Goal: Transaction & Acquisition: Purchase product/service

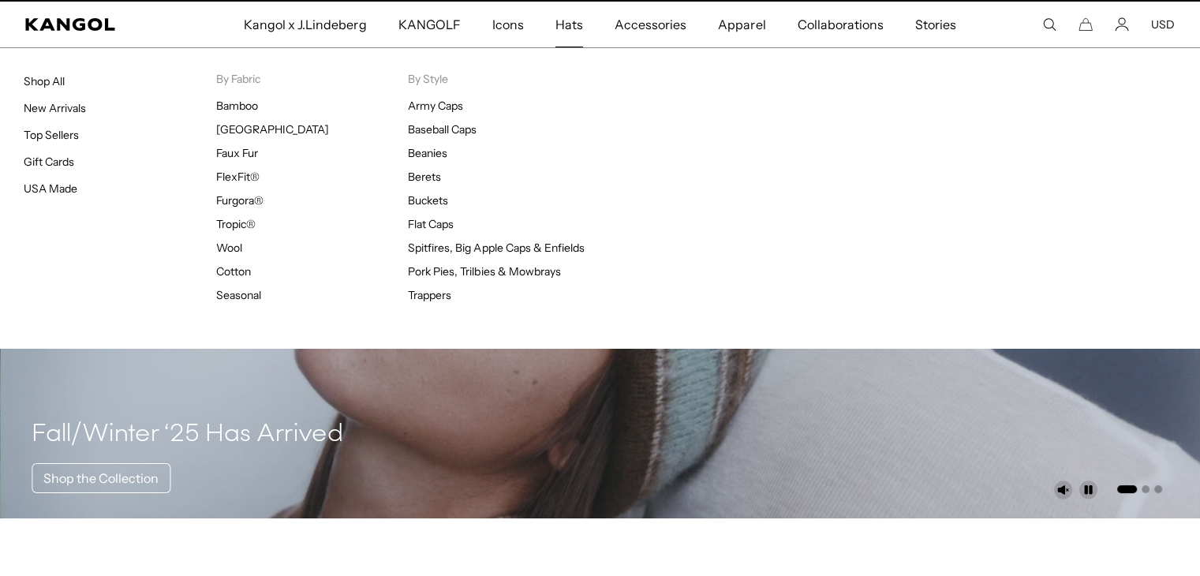
scroll to position [0, 325]
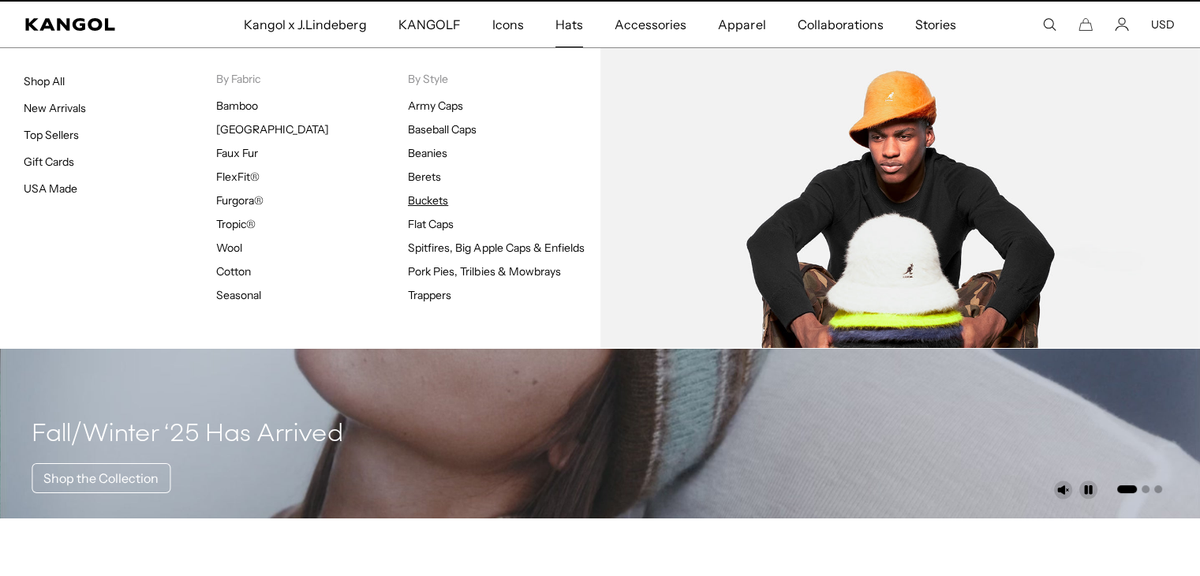
click at [429, 200] on link "Buckets" at bounding box center [428, 200] width 40 height 14
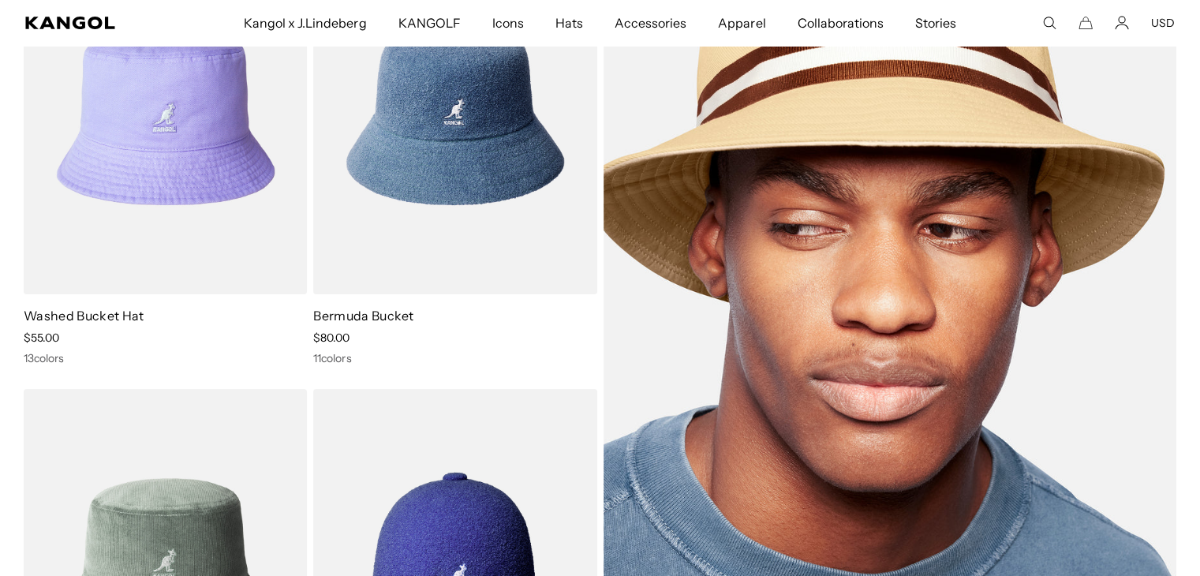
scroll to position [233, 0]
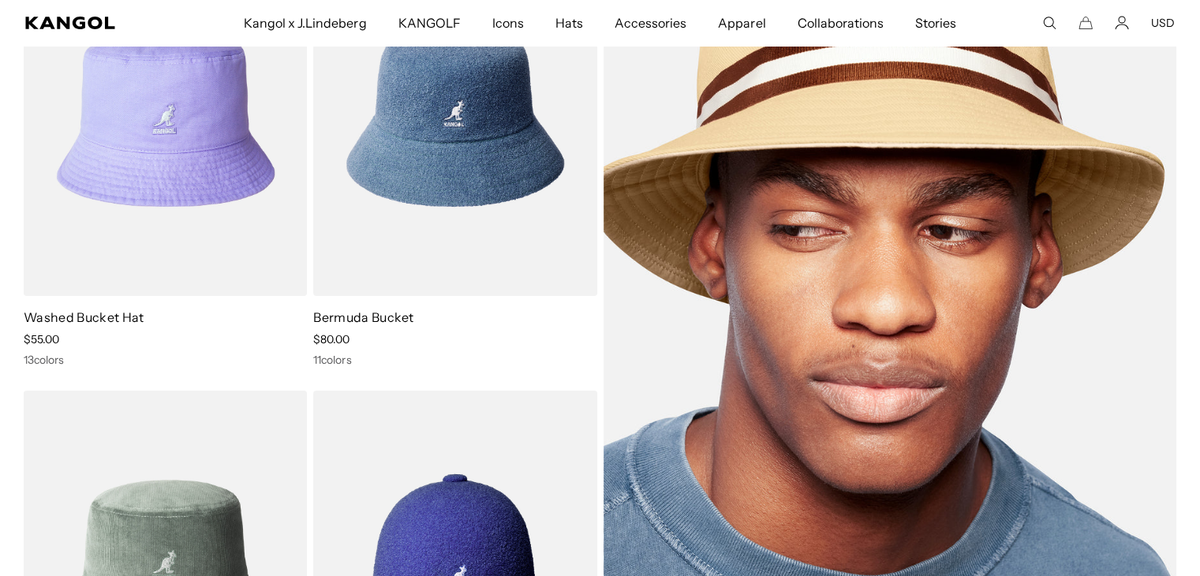
click at [817, 310] on img at bounding box center [889, 343] width 573 height 806
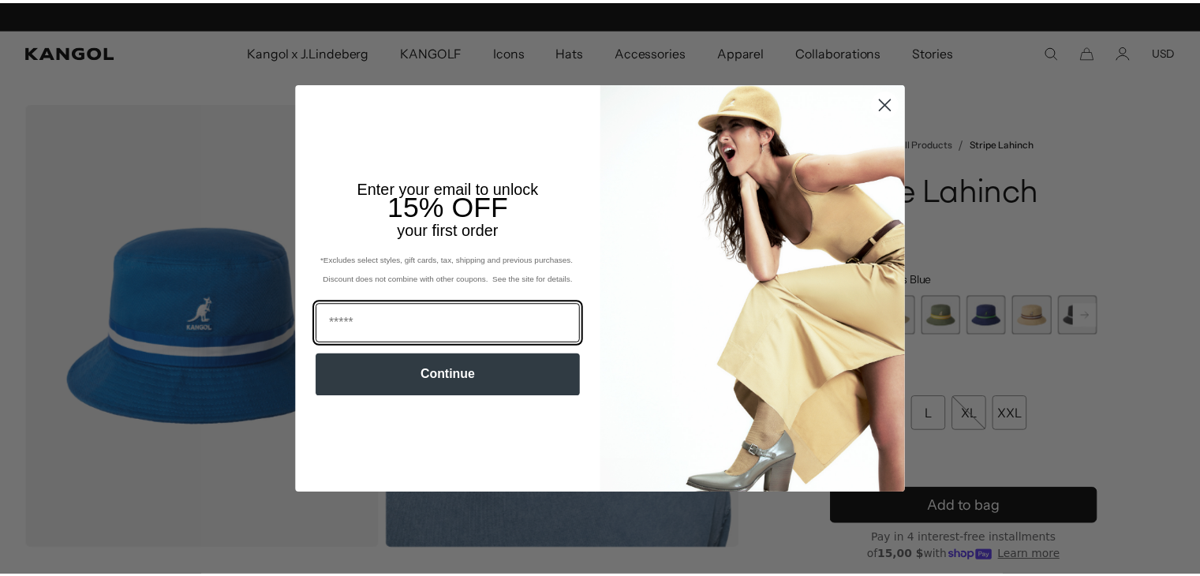
scroll to position [0, 325]
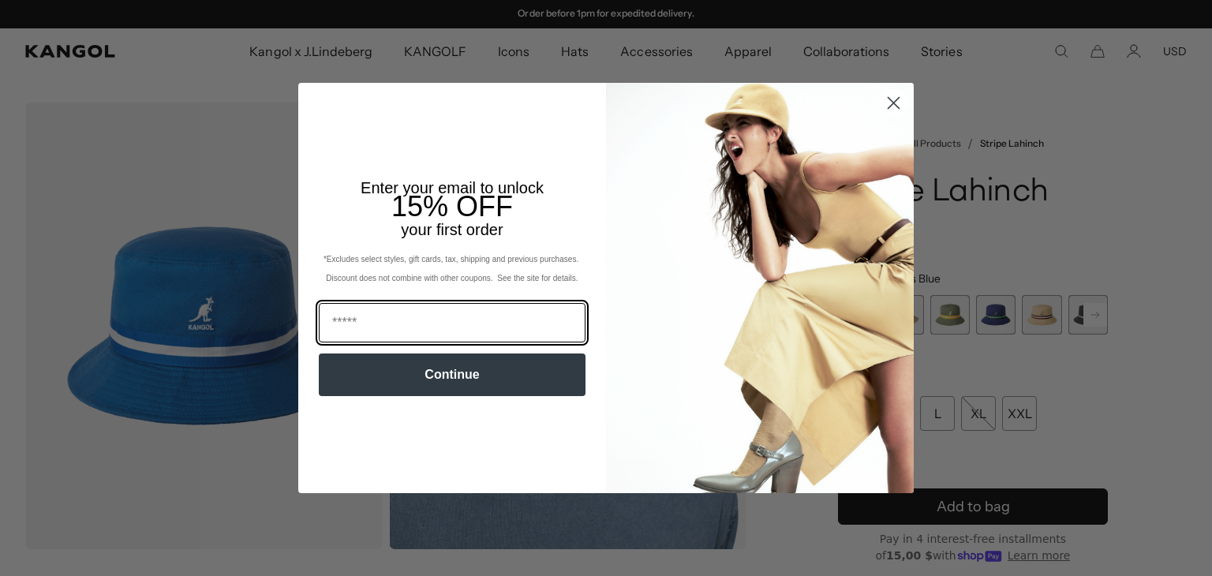
click at [443, 319] on input "Email" at bounding box center [452, 322] width 267 height 39
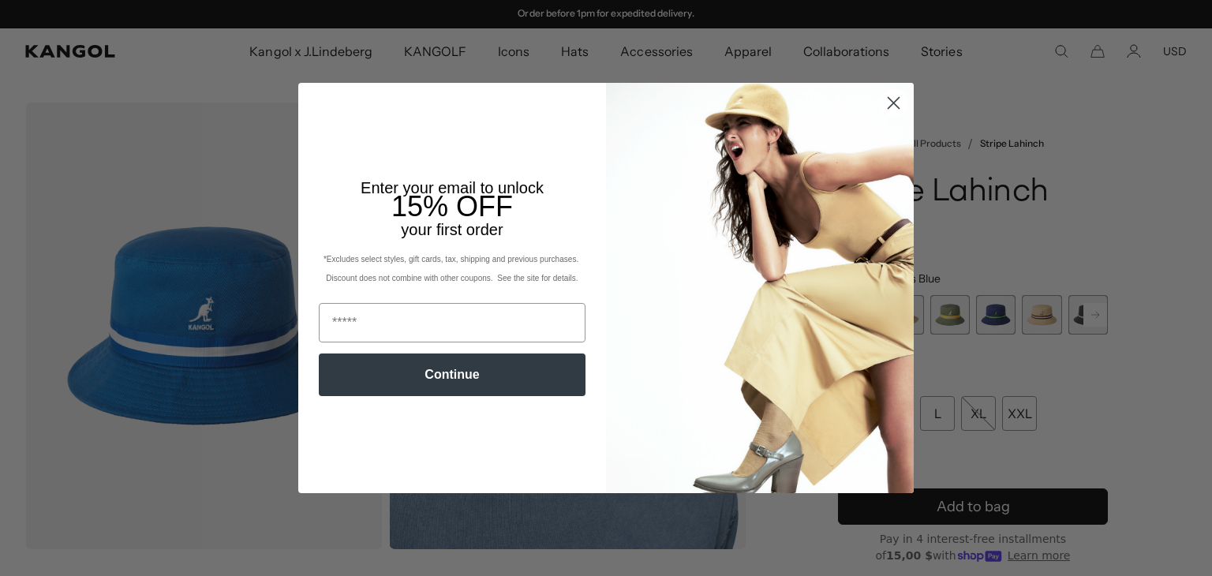
click at [887, 95] on circle "Close dialog" at bounding box center [893, 103] width 26 height 26
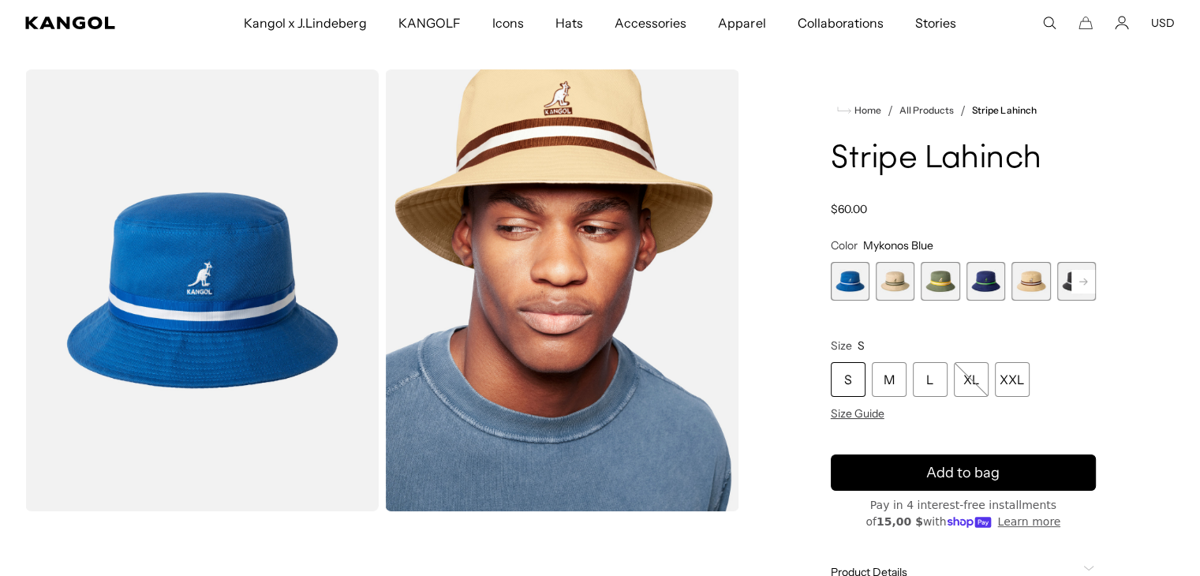
click at [890, 286] on span "2 of 9" at bounding box center [895, 281] width 39 height 39
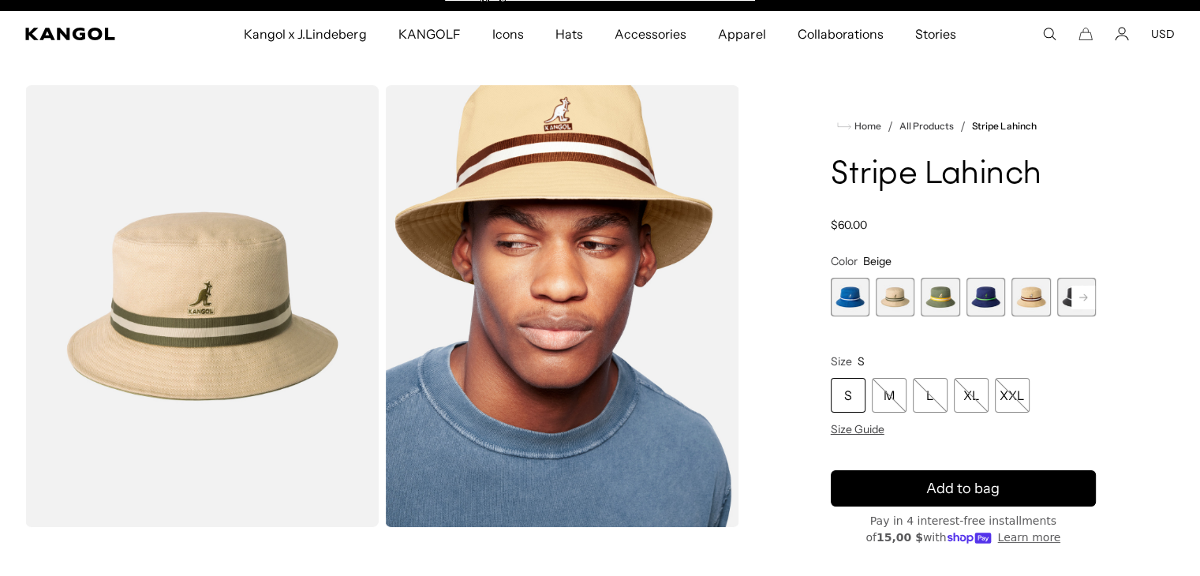
click at [839, 316] on variant-selects "Color Beige Previous Next Mykonos Blue Variant sold out or unavailable Beige Va…" at bounding box center [963, 345] width 265 height 182
click at [846, 307] on span "1 of 9" at bounding box center [850, 297] width 39 height 39
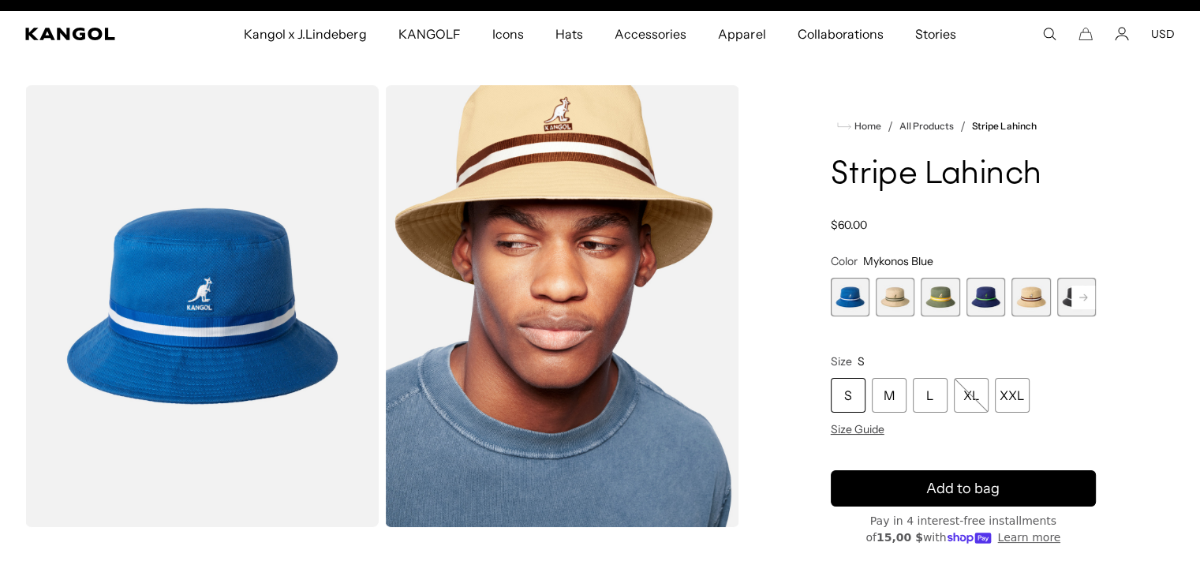
scroll to position [0, 325]
click at [913, 299] on span "2 of 9" at bounding box center [895, 297] width 39 height 39
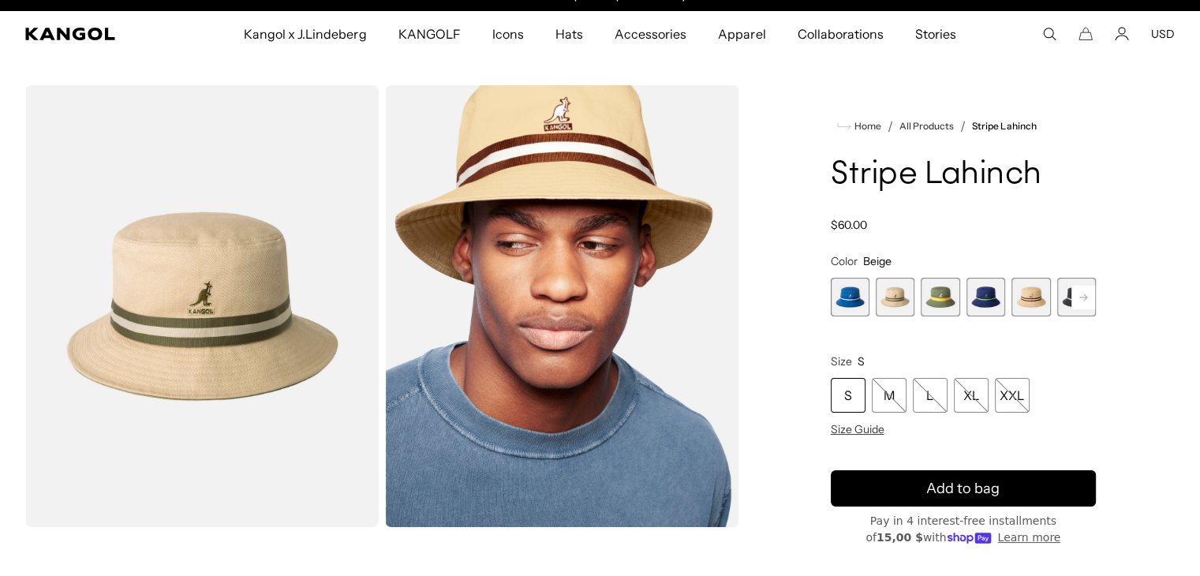
click at [940, 294] on span "3 of 9" at bounding box center [940, 297] width 39 height 39
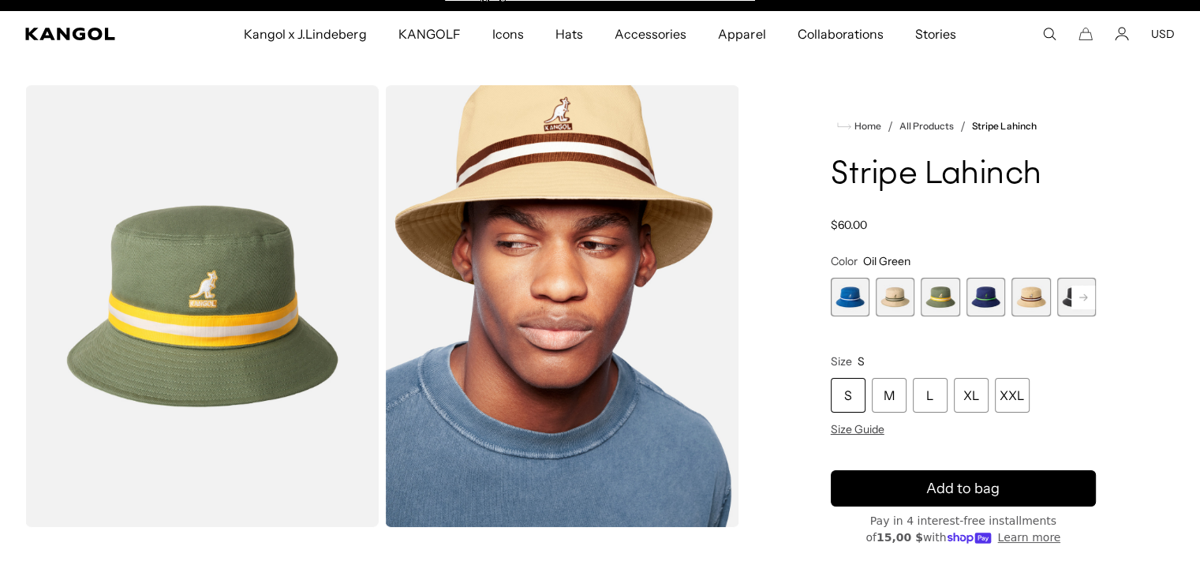
click at [981, 299] on span "4 of 9" at bounding box center [985, 297] width 39 height 39
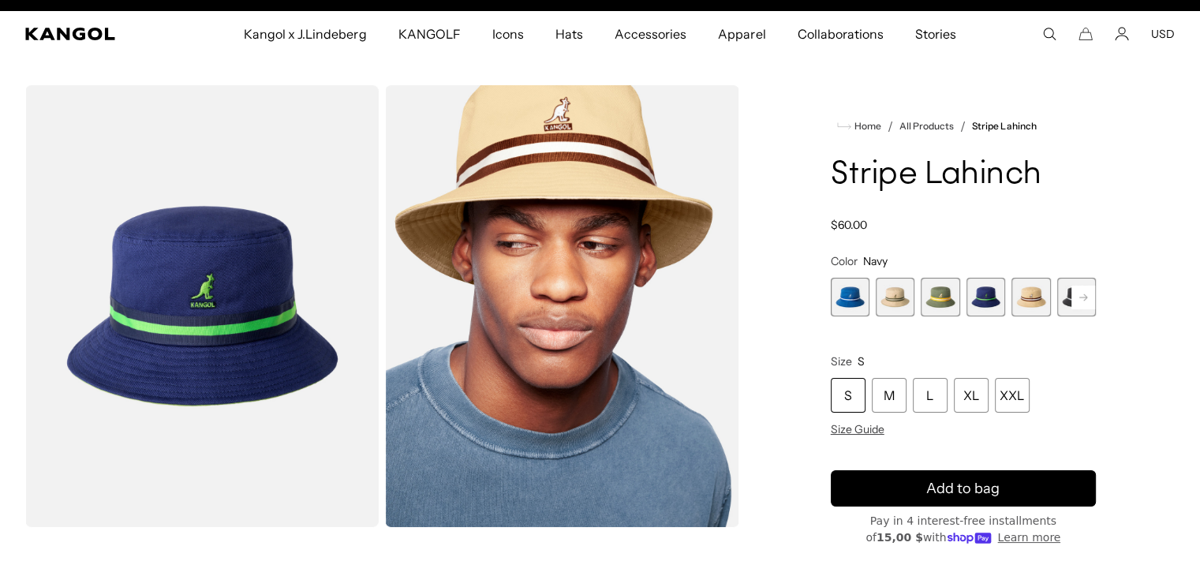
scroll to position [0, 325]
click at [1042, 301] on span "5 of 9" at bounding box center [1030, 297] width 39 height 39
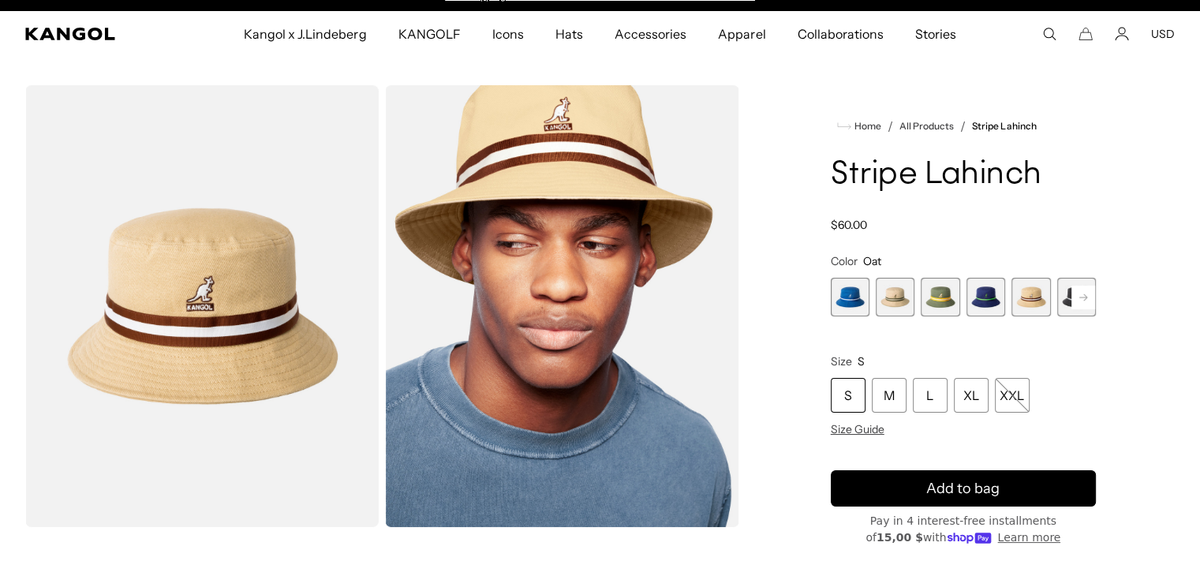
click at [902, 296] on span "2 of 9" at bounding box center [895, 297] width 39 height 39
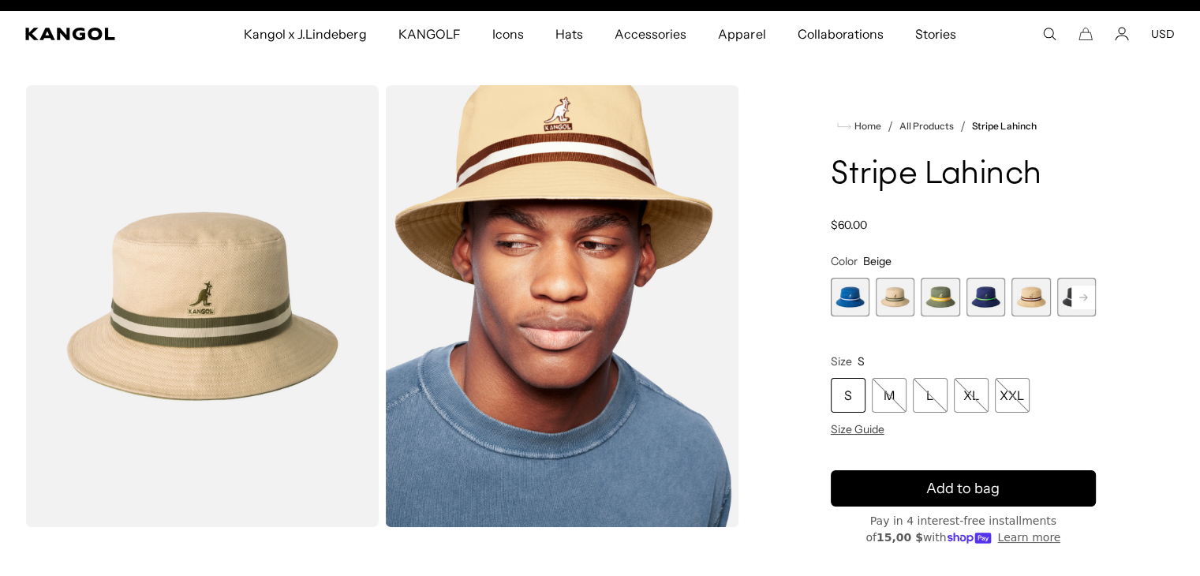
scroll to position [0, 325]
click at [1032, 299] on span "5 of 9" at bounding box center [1030, 297] width 39 height 39
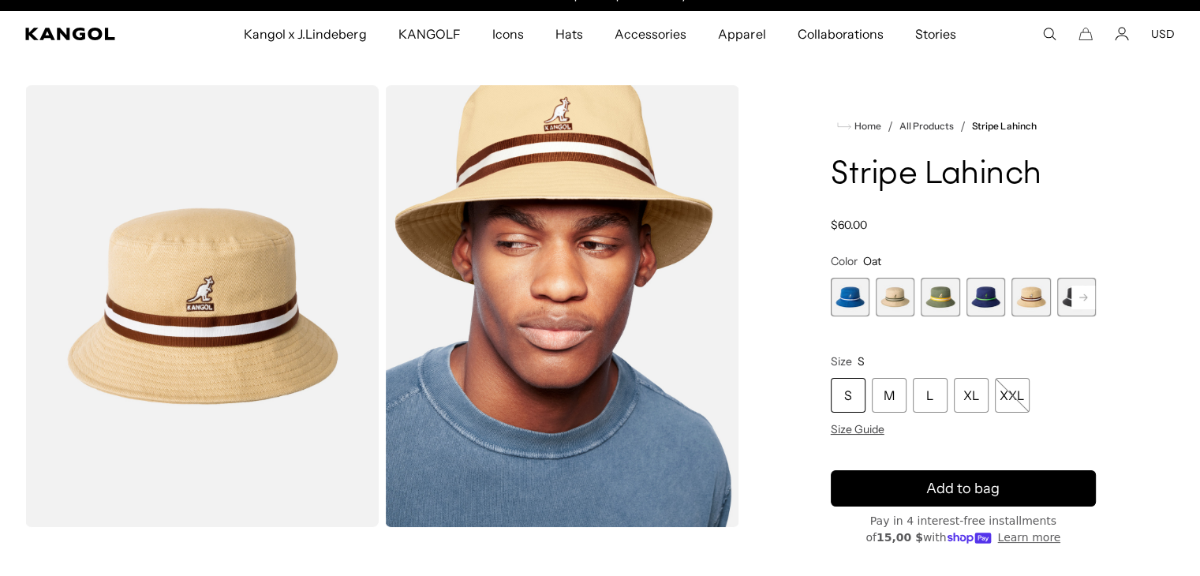
click at [890, 291] on span "2 of 9" at bounding box center [895, 297] width 39 height 39
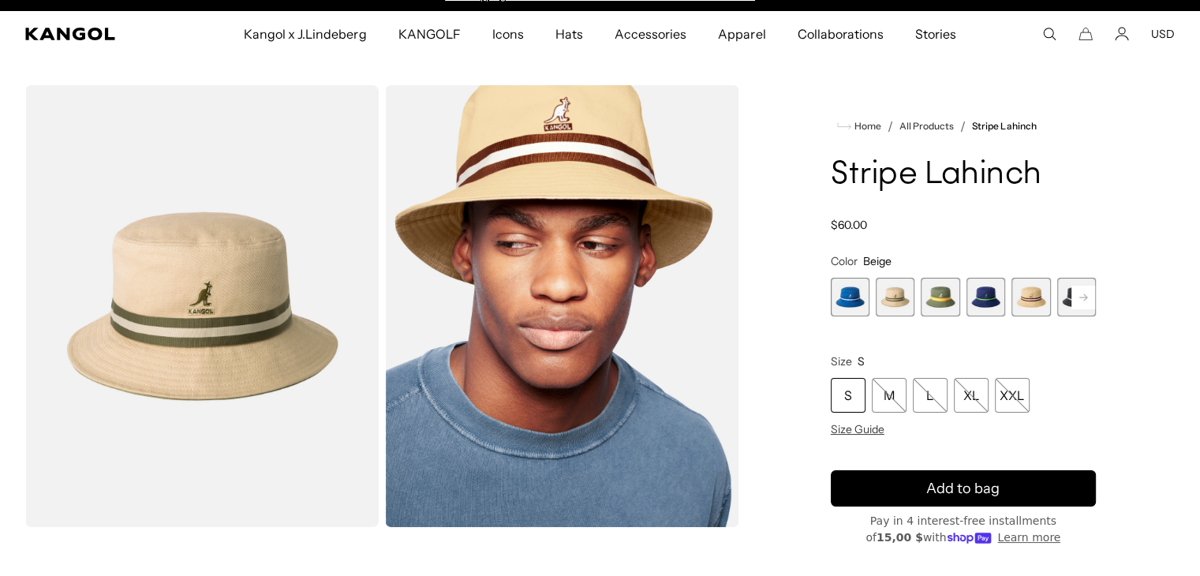
click at [1025, 293] on span "5 of 9" at bounding box center [1030, 297] width 39 height 39
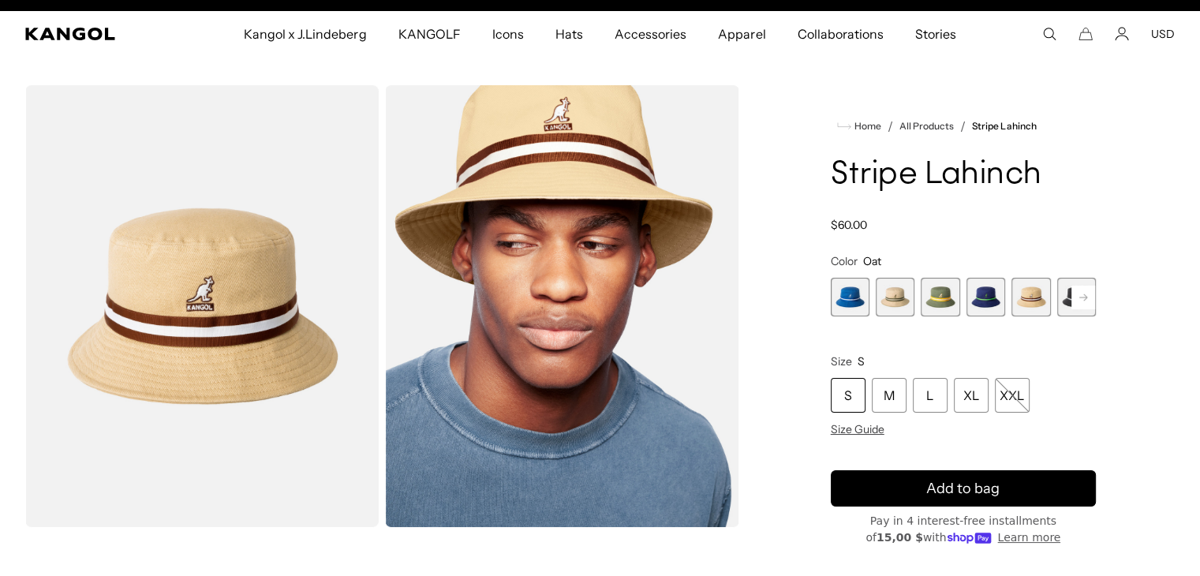
scroll to position [0, 325]
click at [1079, 299] on rect at bounding box center [1083, 298] width 24 height 24
click at [1027, 305] on span "6 of 9" at bounding box center [1030, 297] width 39 height 39
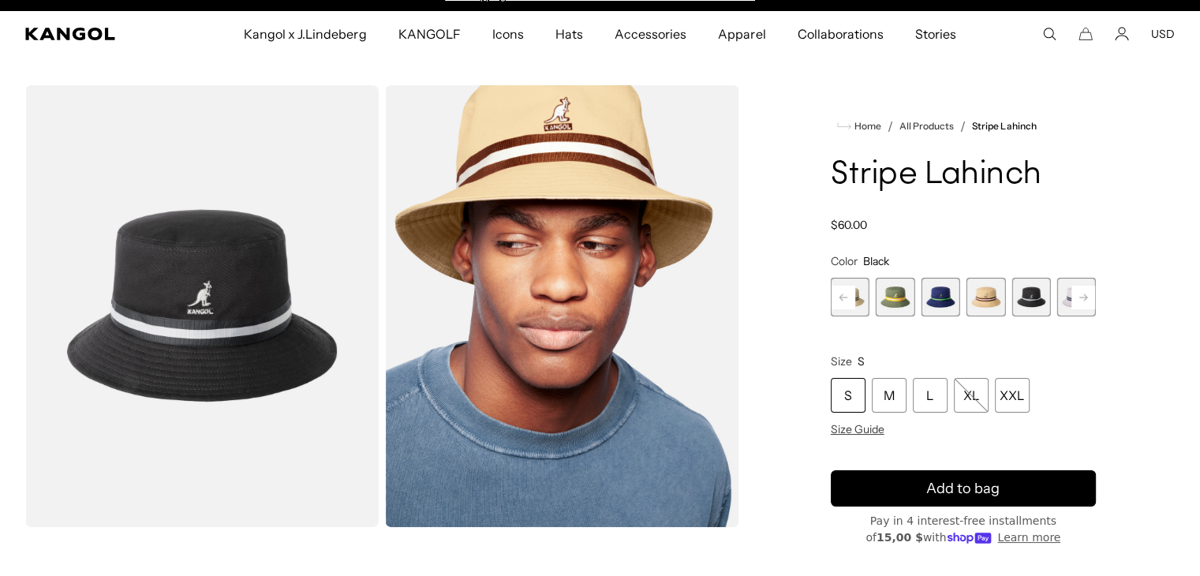
click at [1063, 297] on span "7 of 9" at bounding box center [1076, 297] width 39 height 39
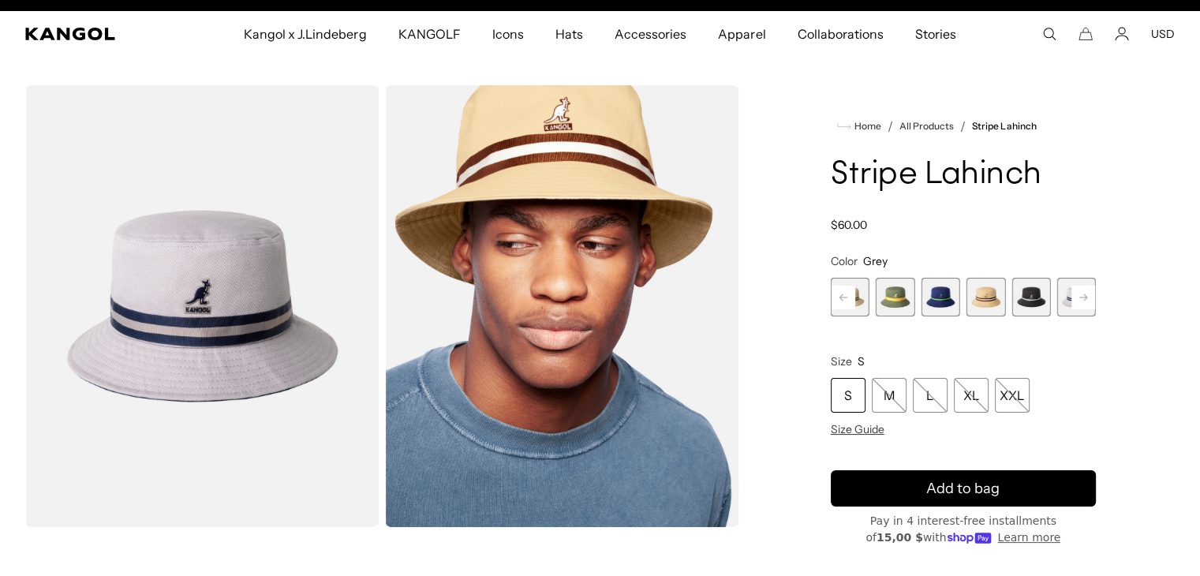
scroll to position [0, 325]
click at [1085, 300] on rect at bounding box center [1083, 298] width 24 height 24
click at [1001, 295] on span "7 of 9" at bounding box center [985, 297] width 39 height 39
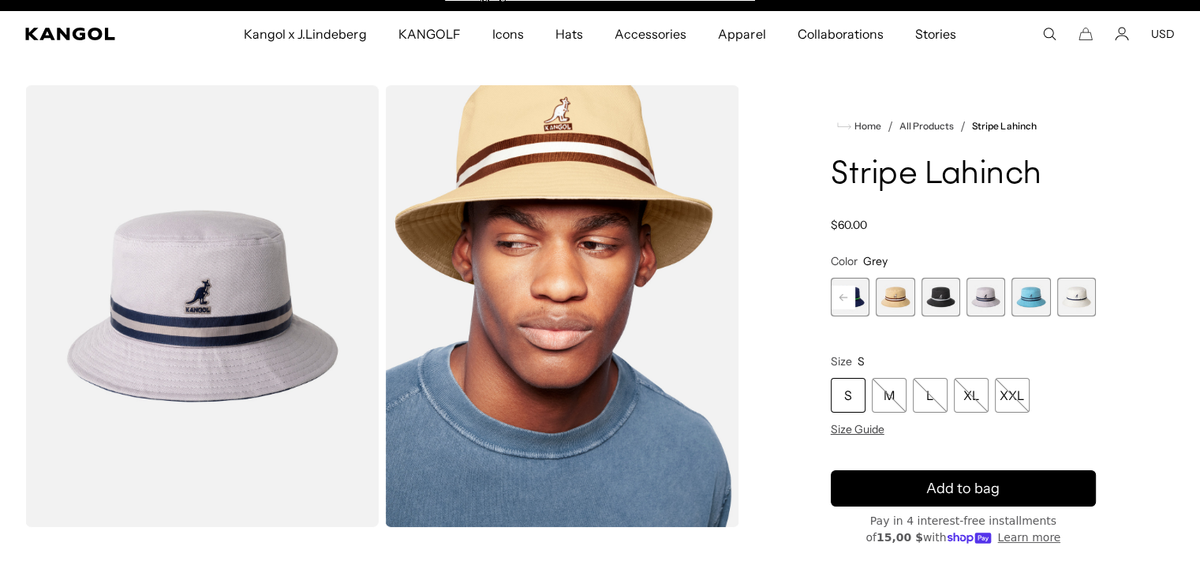
click at [1025, 291] on span "8 of 9" at bounding box center [1030, 297] width 39 height 39
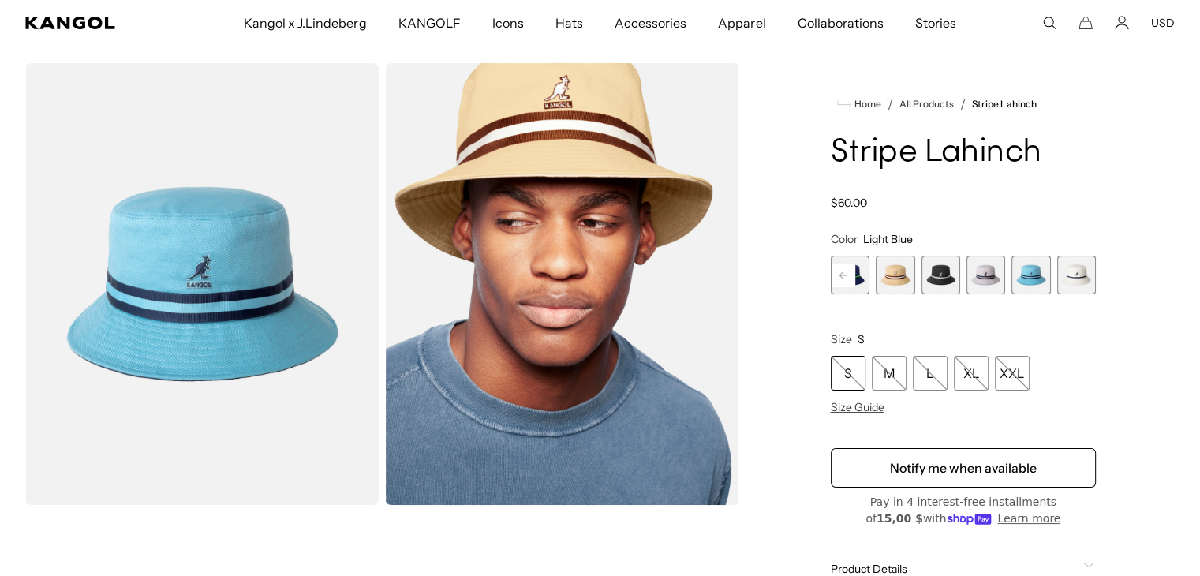
scroll to position [38, 0]
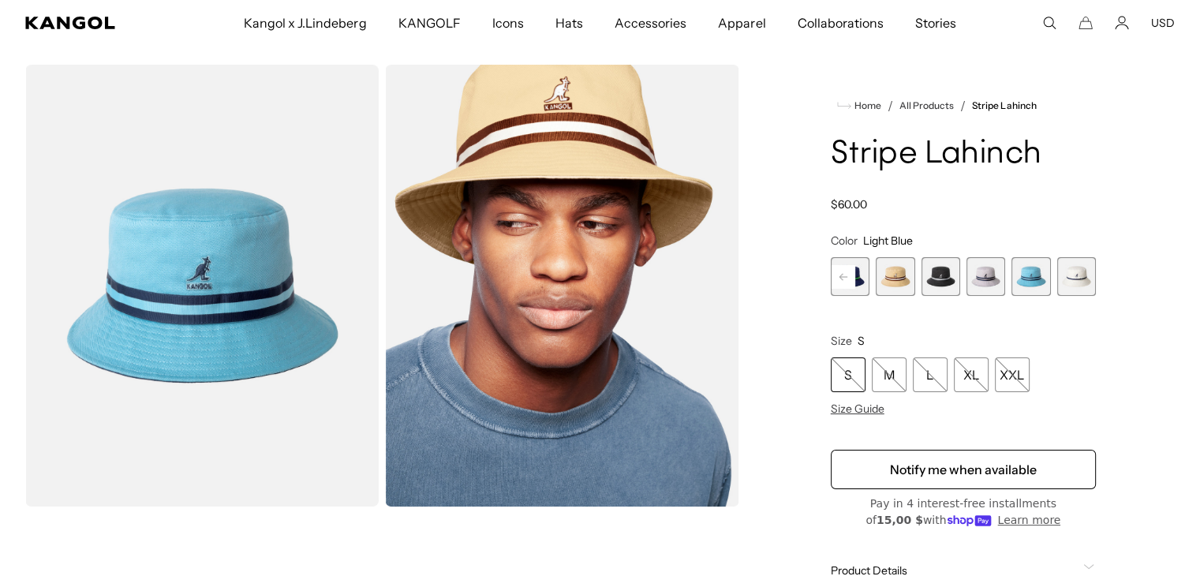
click at [989, 281] on span "7 of 9" at bounding box center [985, 276] width 39 height 39
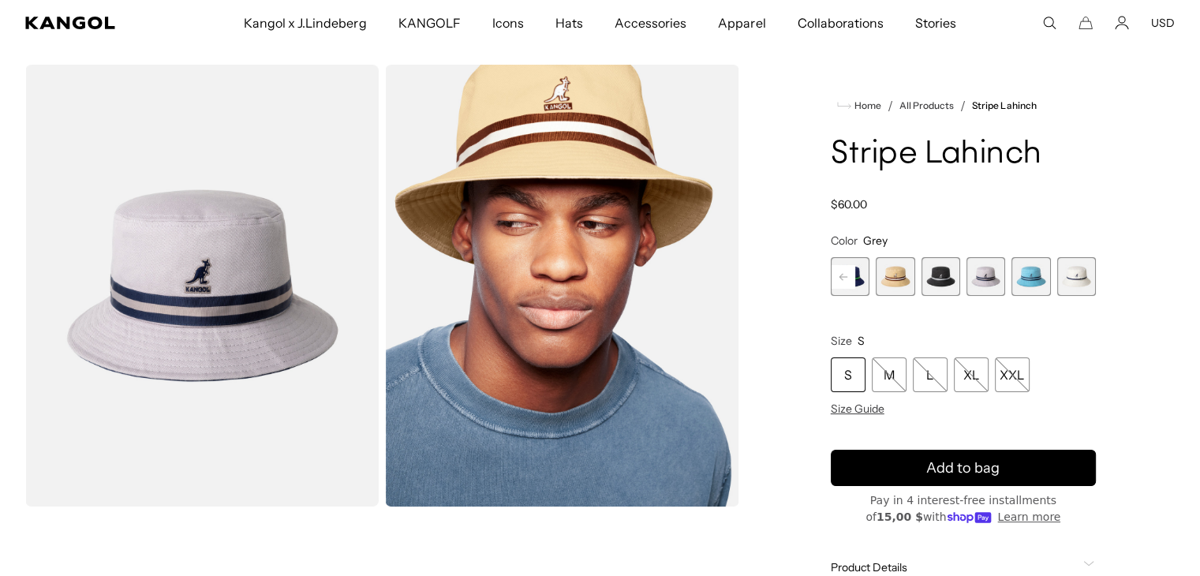
click at [889, 275] on span "5 of 9" at bounding box center [895, 276] width 39 height 39
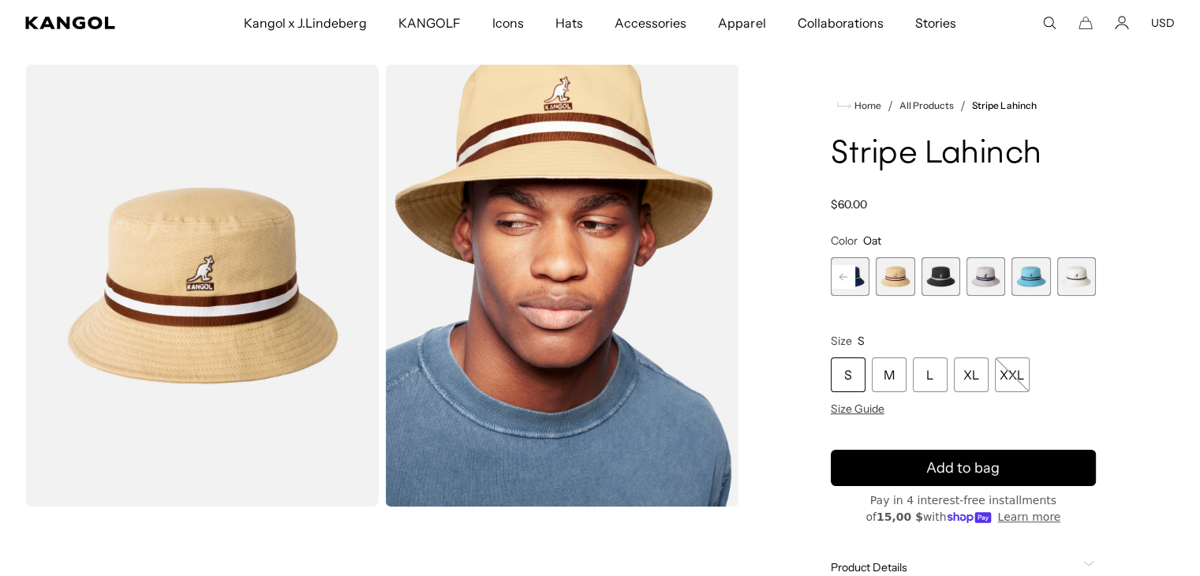
scroll to position [0, 325]
click at [840, 282] on rect at bounding box center [843, 277] width 24 height 24
click at [893, 276] on span "4 of 9" at bounding box center [895, 276] width 39 height 39
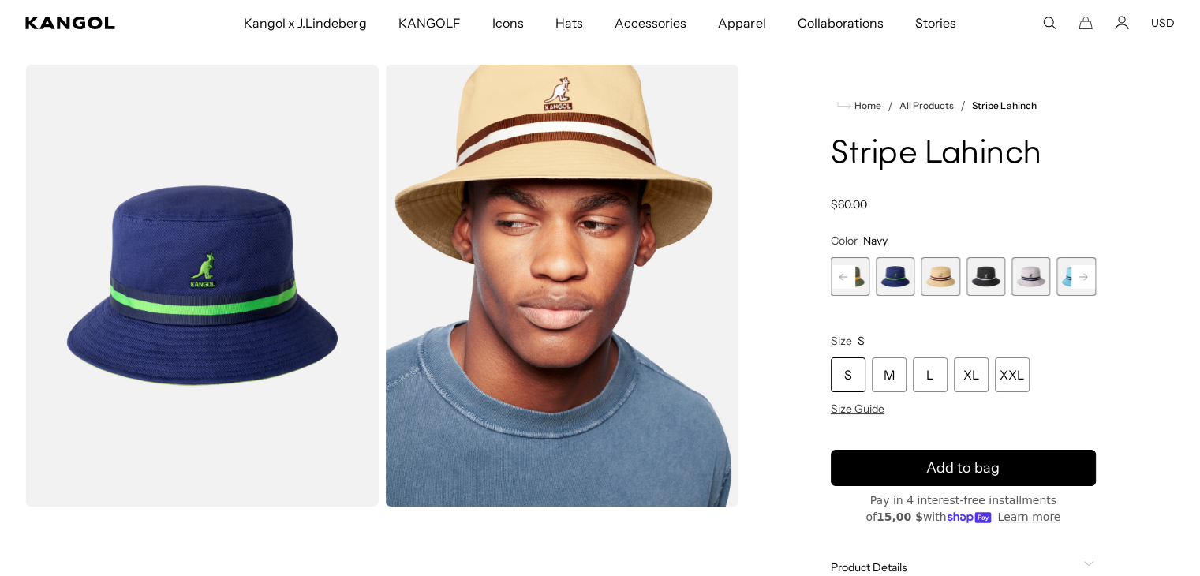
scroll to position [0, 325]
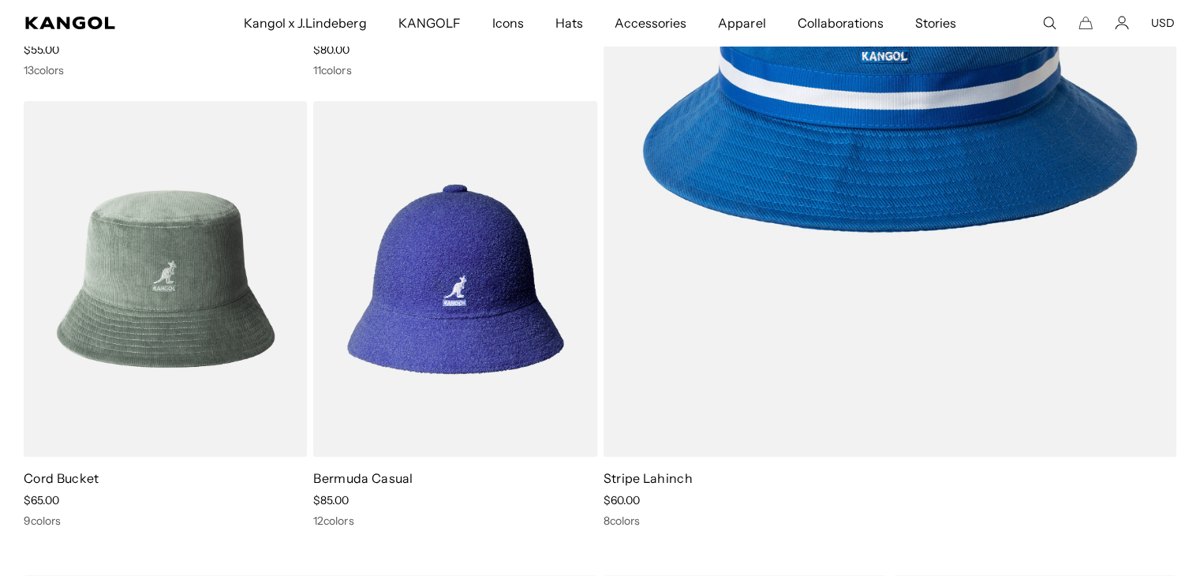
scroll to position [0, 325]
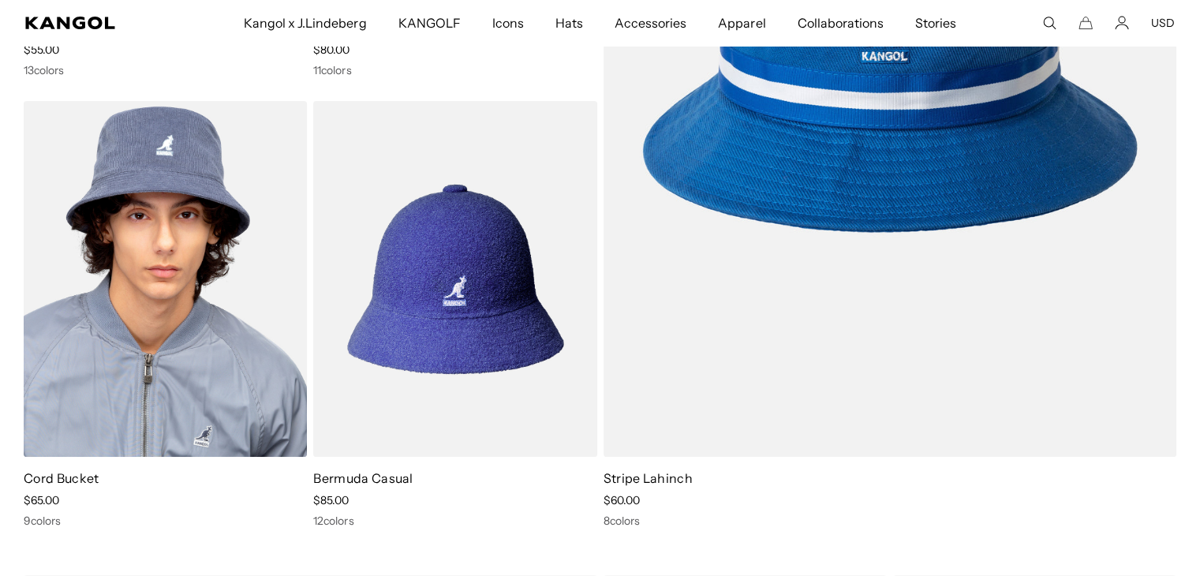
click at [161, 245] on img at bounding box center [165, 279] width 283 height 356
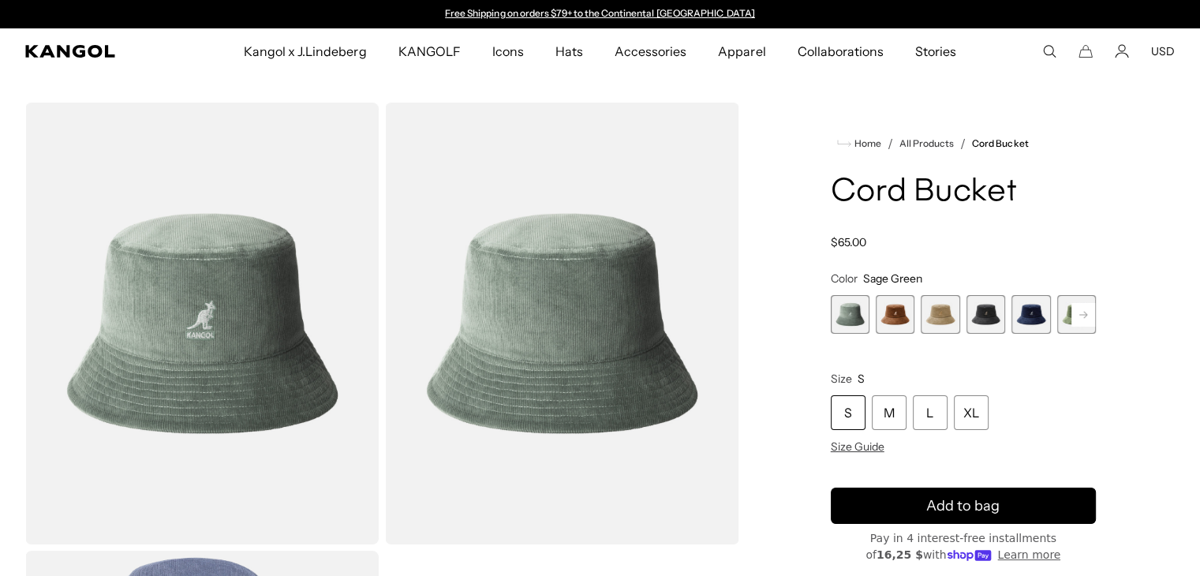
click at [1078, 310] on rect at bounding box center [1083, 315] width 24 height 24
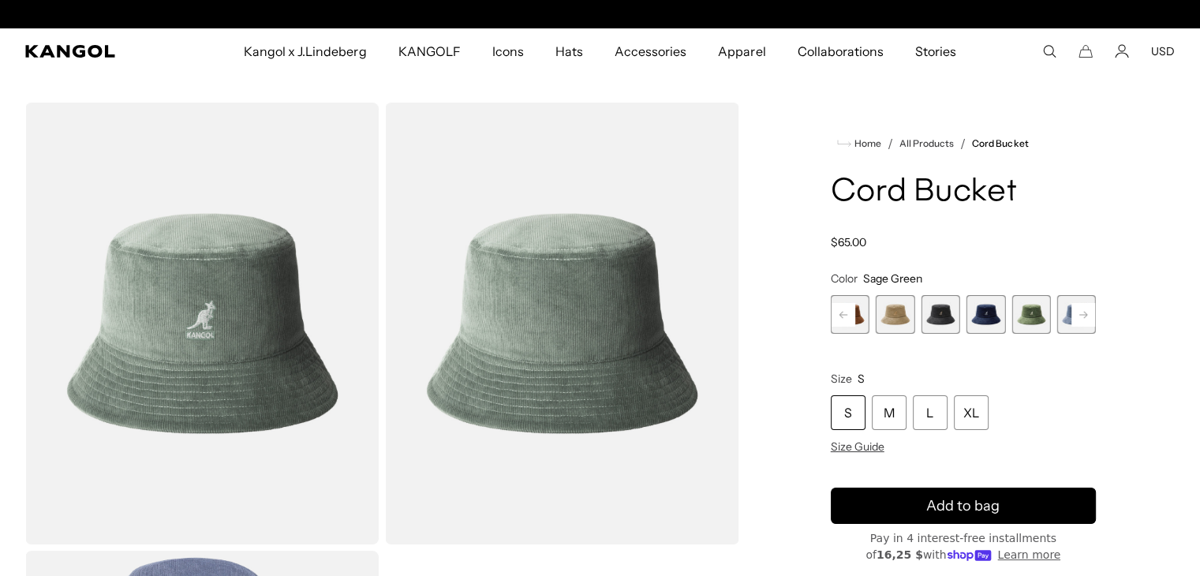
scroll to position [0, 325]
click at [1065, 307] on span "7 of 9" at bounding box center [1076, 314] width 39 height 39
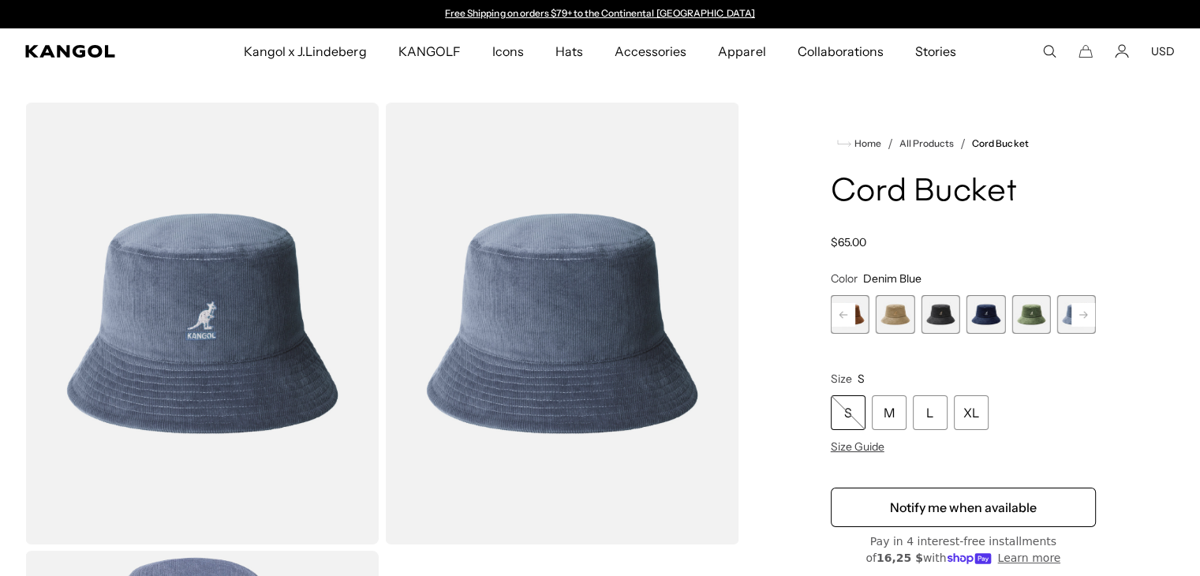
click at [1085, 322] on rect at bounding box center [1083, 315] width 24 height 24
click at [1085, 322] on span "9 of 9" at bounding box center [1076, 314] width 39 height 39
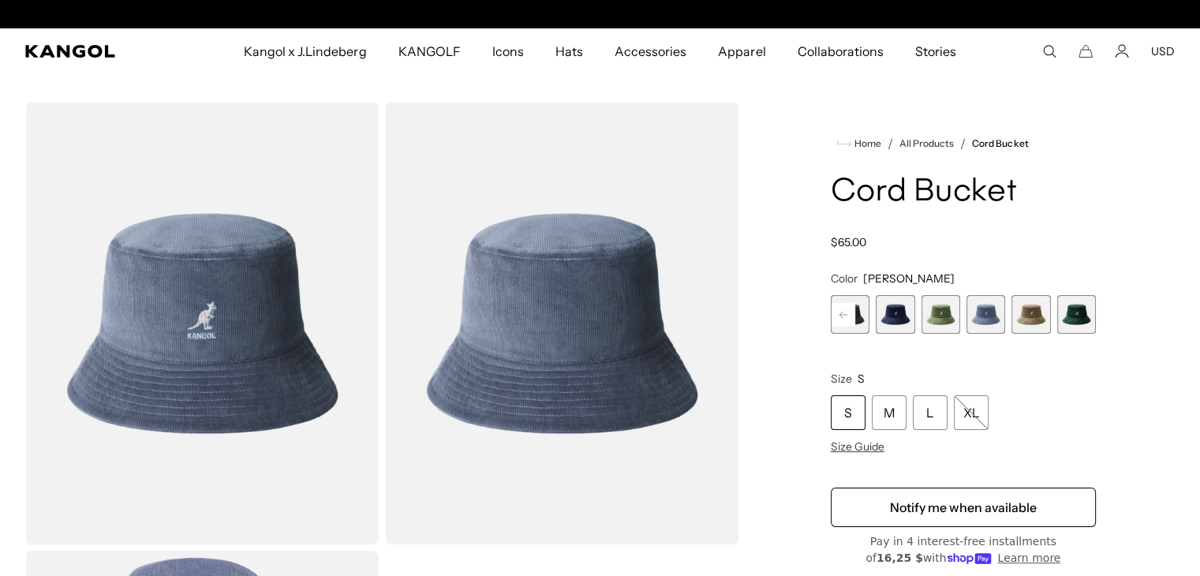
scroll to position [0, 325]
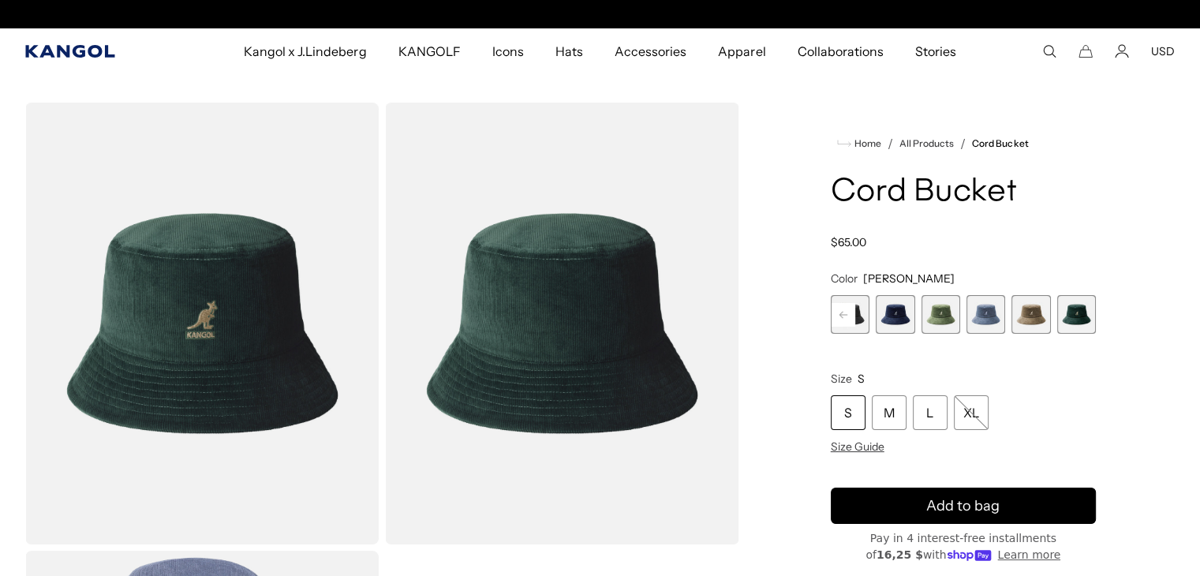
click at [69, 51] on icon "Kangol" at bounding box center [69, 51] width 89 height 13
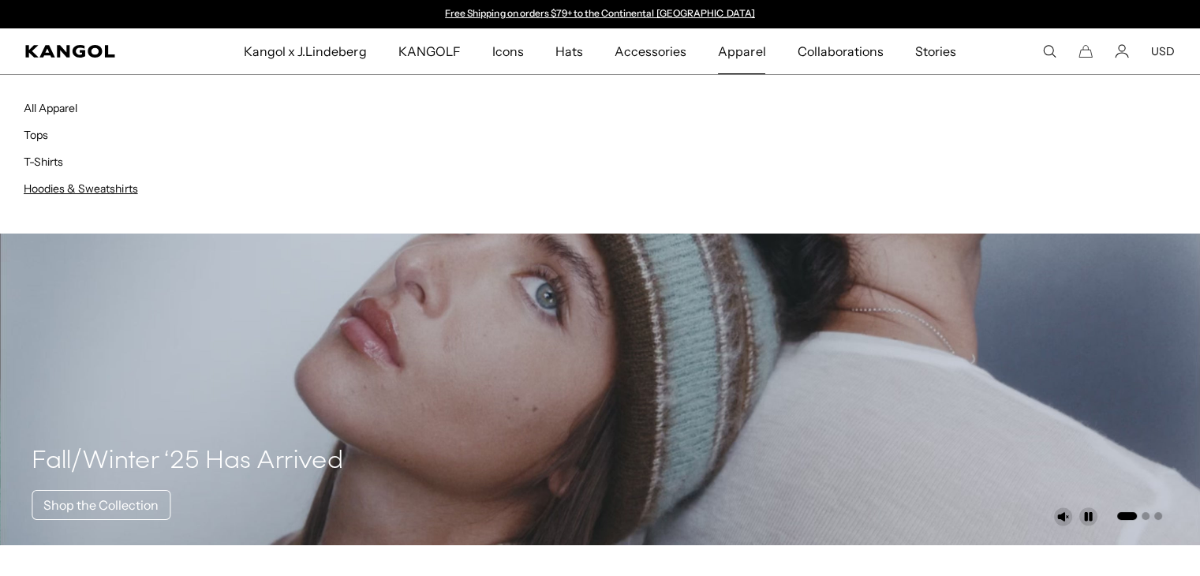
scroll to position [0, 325]
click at [79, 185] on link "Hoodies & Sweatshirts" at bounding box center [81, 188] width 114 height 14
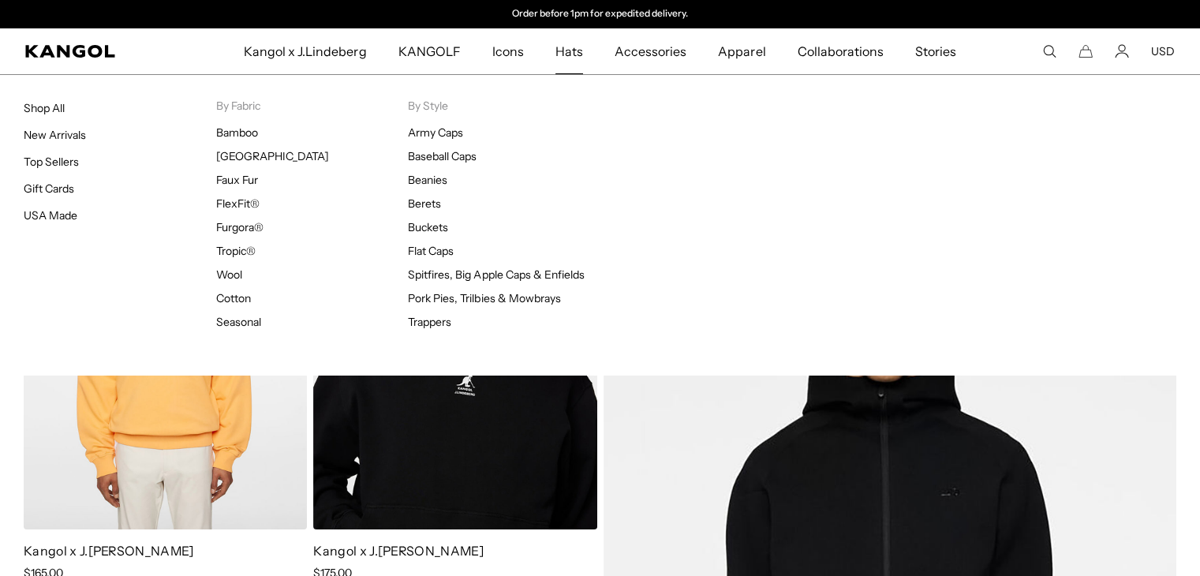
click at [566, 54] on span "Hats" at bounding box center [569, 51] width 28 height 46
